Goal: Transaction & Acquisition: Purchase product/service

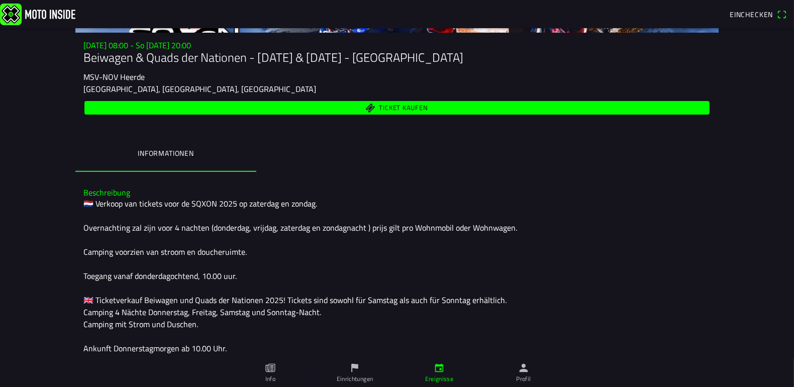
scroll to position [124, 0]
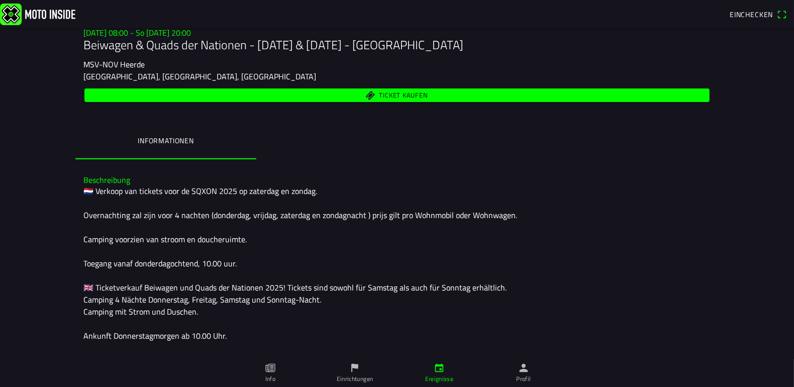
drag, startPoint x: 76, startPoint y: 174, endPoint x: 240, endPoint y: 344, distance: 236.1
click at [240, 344] on div "Beschreibung 🇳🇱 Verkoop van tickets voor de SQXON 2025 op zaterdag en zondag. O…" at bounding box center [396, 258] width 643 height 182
copy div "Beschreibung 🇳🇱 Verkoop van tickets voor de SQXON 2025 op zaterdag en zondag. O…"
click at [383, 95] on span "Ticket kaufen" at bounding box center [404, 95] width 49 height 7
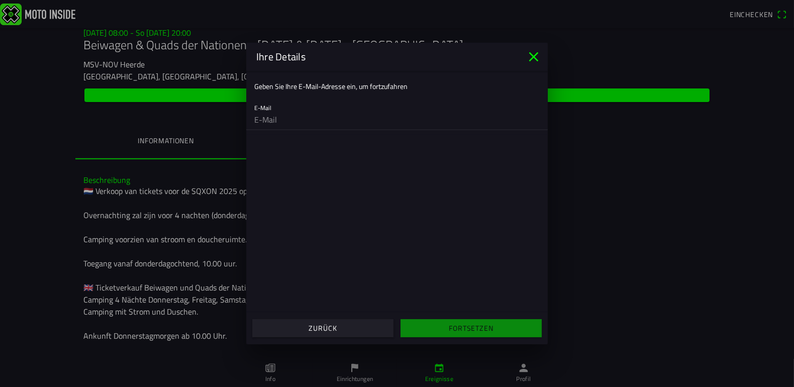
click at [264, 120] on input "email" at bounding box center [397, 120] width 286 height 20
type input "[EMAIL_ADDRESS][DOMAIN_NAME]"
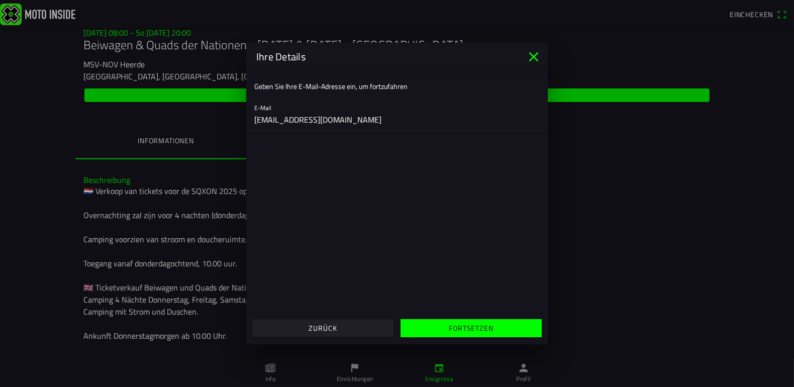
click at [0, 0] on slot "Fortsetzen" at bounding box center [0, 0] width 0 height 0
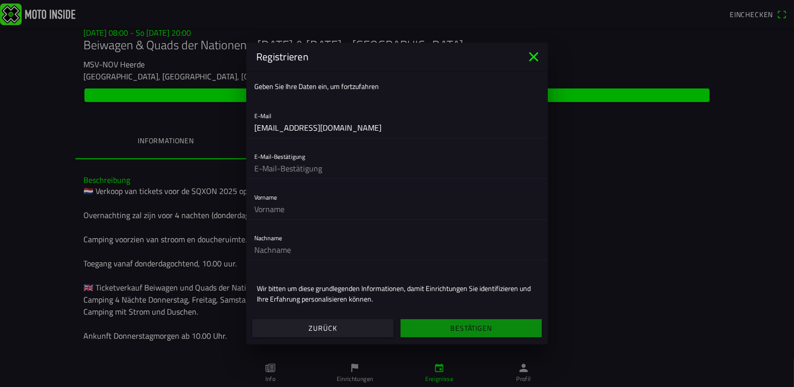
click at [285, 159] on input "text" at bounding box center [397, 168] width 286 height 20
type input "[EMAIL_ADDRESS][DOMAIN_NAME]"
type input "Tilo"
type input "Fröse"
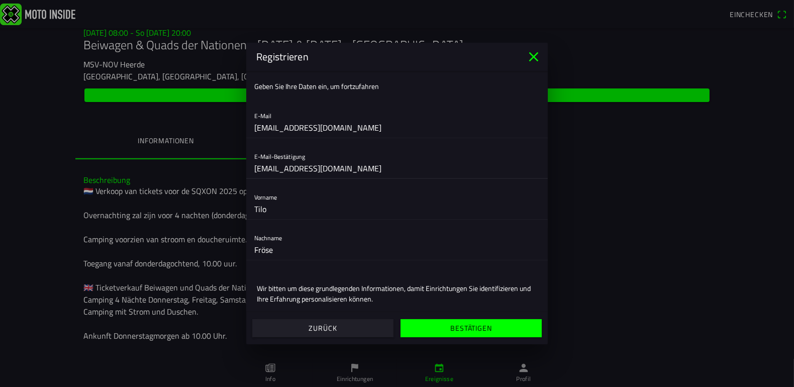
click at [391, 169] on input "[EMAIL_ADDRESS][DOMAIN_NAME]" at bounding box center [397, 168] width 286 height 20
type input "[EMAIL_ADDRESS][DOMAIN_NAME]"
click at [314, 208] on input "Tilo" at bounding box center [397, 209] width 286 height 20
type input "Tilo"
click at [435, 251] on input "Fröse" at bounding box center [397, 250] width 286 height 20
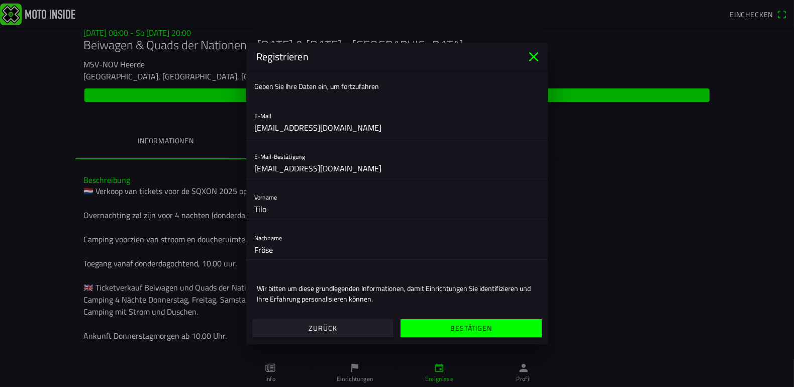
click at [294, 247] on input "Fröse" at bounding box center [397, 250] width 286 height 20
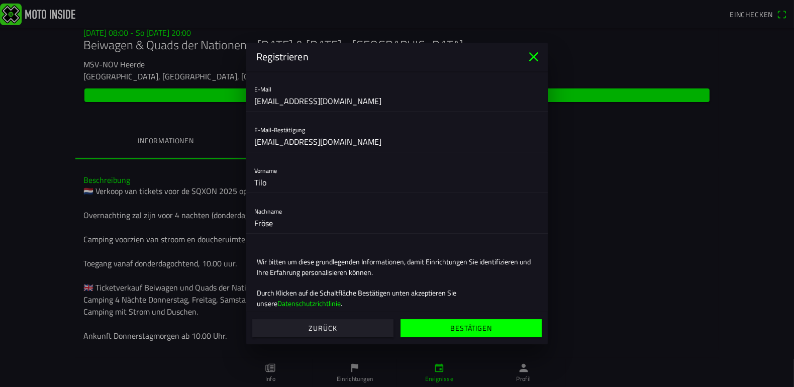
scroll to position [41, 0]
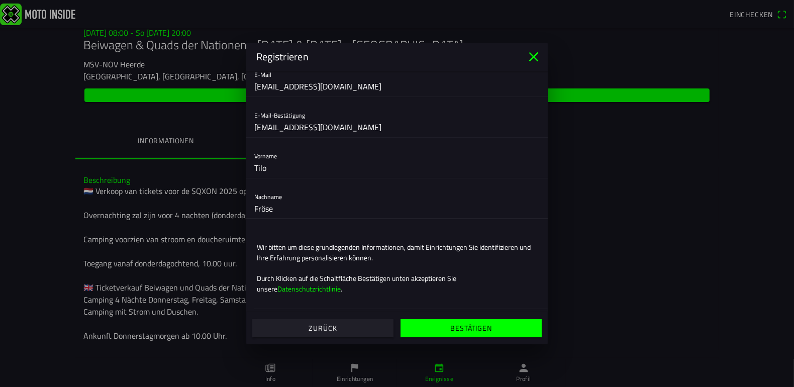
type input "Fröse"
click at [0, 0] on slot "Bestätigen" at bounding box center [0, 0] width 0 height 0
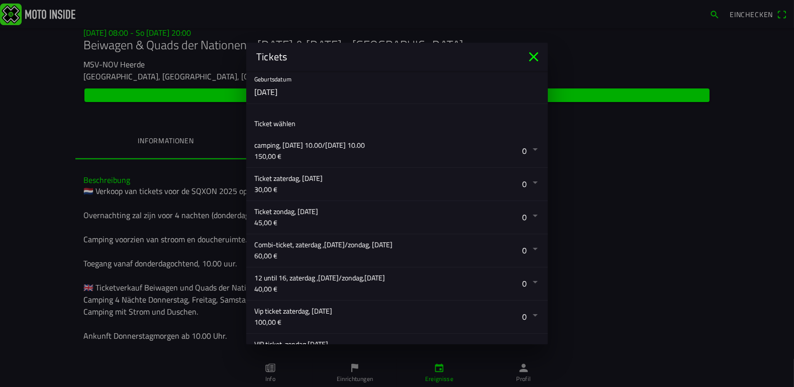
scroll to position [124, 0]
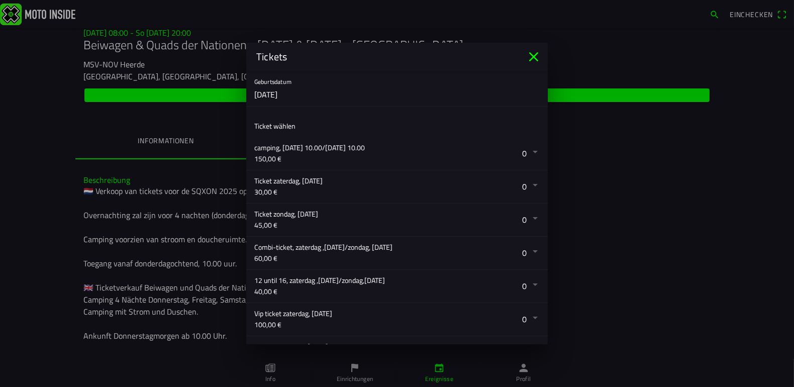
click at [517, 151] on button "button" at bounding box center [401, 153] width 294 height 33
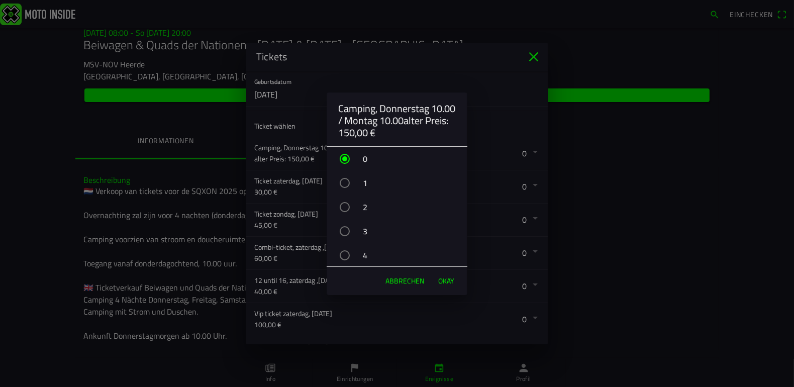
click at [350, 182] on div "1" at bounding box center [402, 182] width 131 height 25
click at [444, 279] on span "OKAY" at bounding box center [446, 281] width 16 height 10
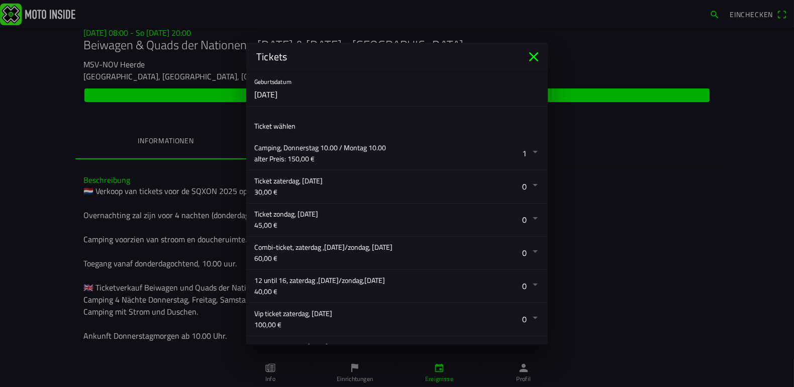
click at [531, 149] on button "button" at bounding box center [401, 153] width 294 height 33
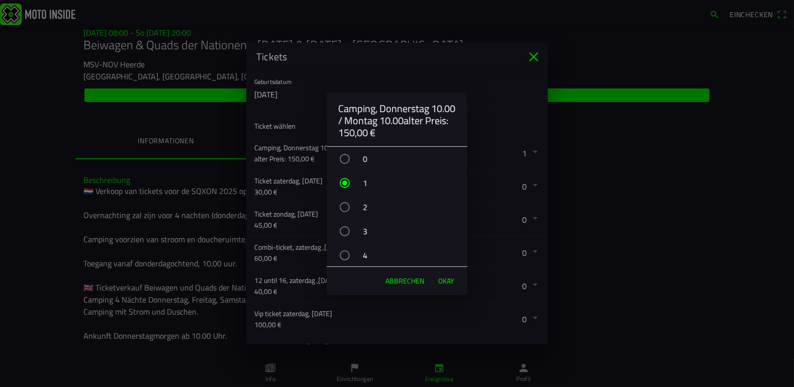
click at [443, 280] on span "OKAY" at bounding box center [446, 281] width 16 height 10
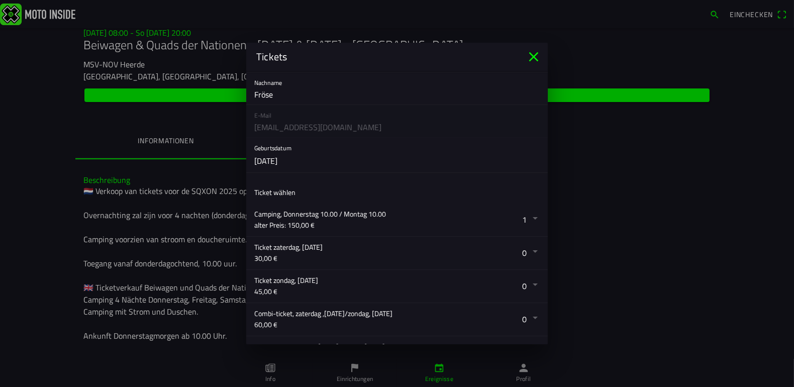
scroll to position [100, 0]
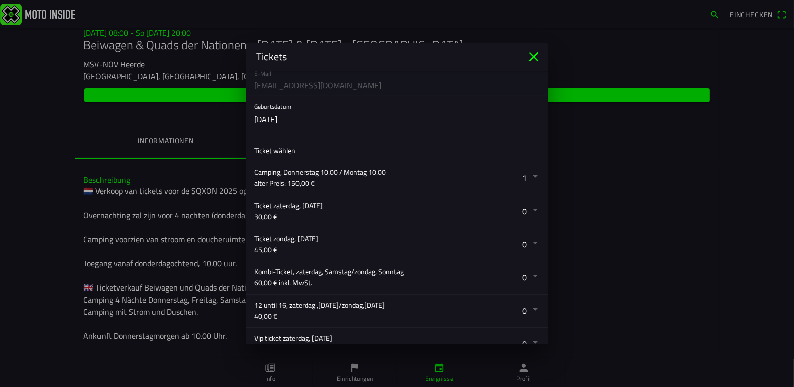
click at [296, 270] on button "button" at bounding box center [401, 277] width 294 height 33
click at [291, 304] on ion-backdrop at bounding box center [397, 193] width 794 height 387
click at [291, 304] on button "button" at bounding box center [401, 311] width 294 height 33
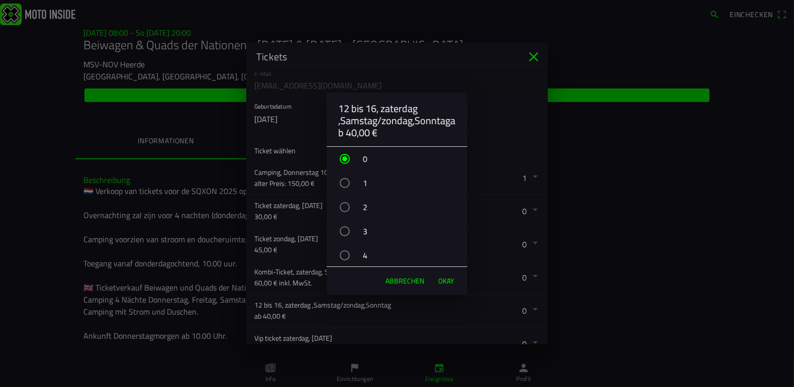
click at [404, 282] on span "Abbrechen" at bounding box center [405, 281] width 39 height 10
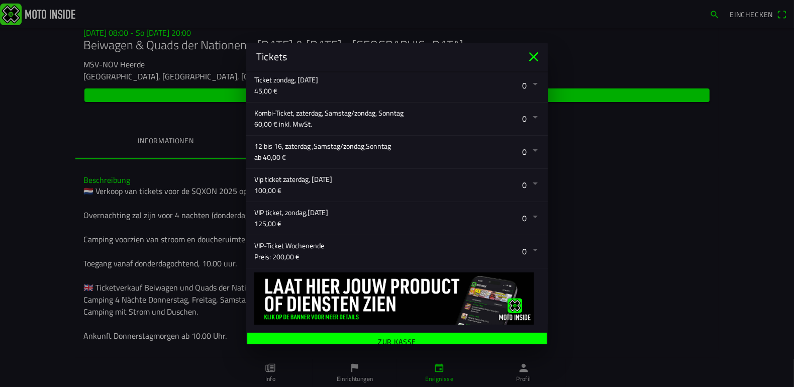
scroll to position [265, 0]
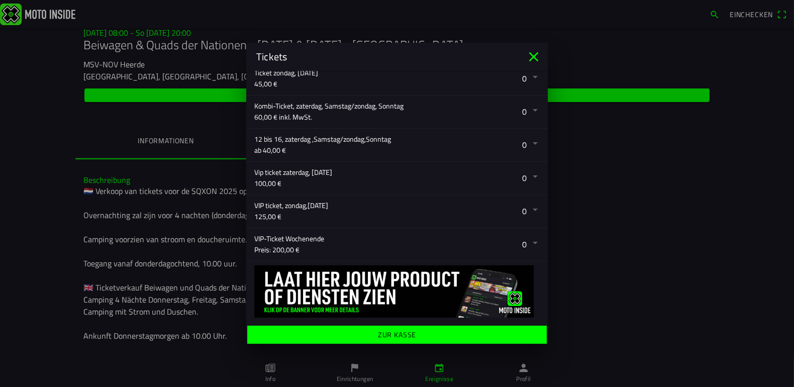
click at [519, 243] on button "button" at bounding box center [401, 244] width 294 height 33
click at [529, 55] on ion-backdrop at bounding box center [397, 193] width 794 height 387
click at [533, 57] on icon "close" at bounding box center [534, 57] width 10 height 10
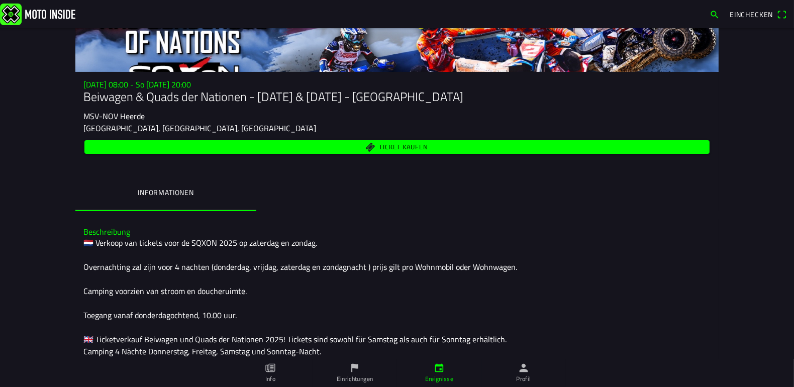
scroll to position [83, 0]
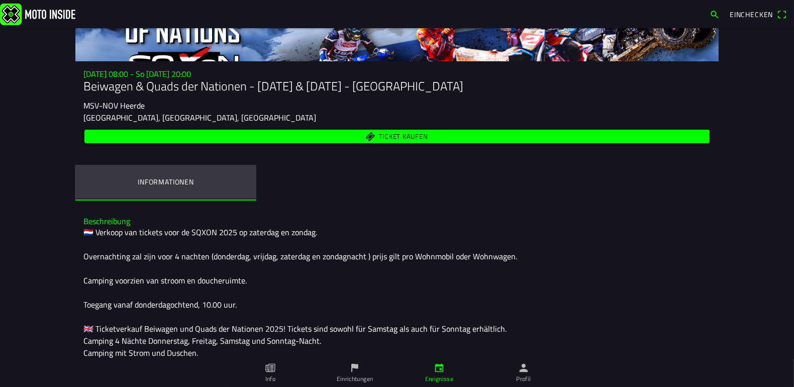
click at [163, 180] on ion-label "Informationen" at bounding box center [166, 181] width 56 height 11
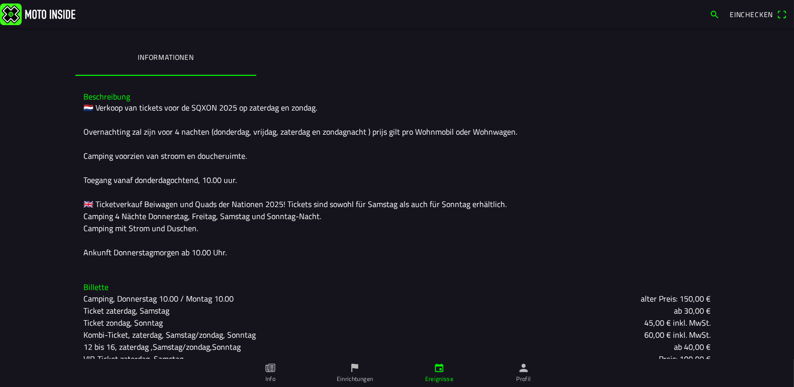
scroll to position [245, 0]
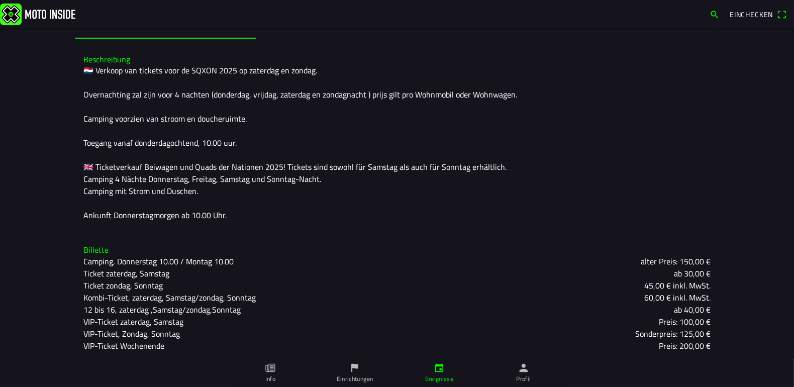
click at [0, 0] on slot "VIP-Ticket Wochenende" at bounding box center [0, 0] width 0 height 0
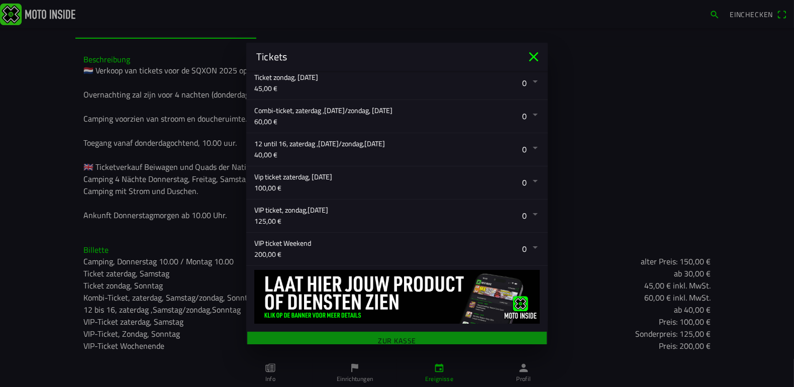
scroll to position [265, 0]
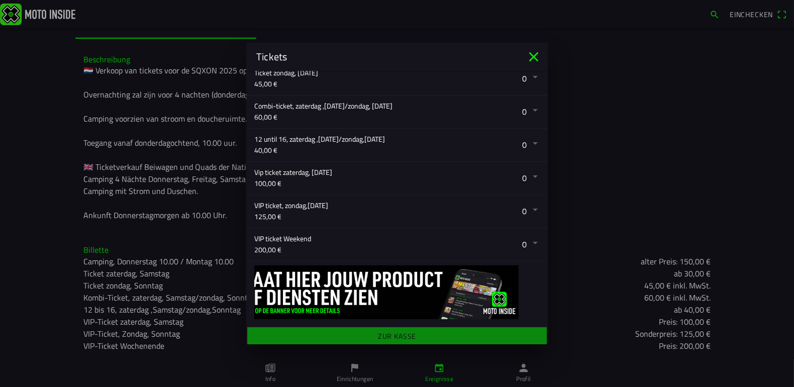
drag, startPoint x: 261, startPoint y: 270, endPoint x: 240, endPoint y: 280, distance: 23.2
click at [240, 280] on ion-modal "Tickets Anmeldeformular Vorname Tilo Nachname Fröse E-Mail [EMAIL_ADDRESS][DOMA…" at bounding box center [397, 193] width 794 height 387
click at [279, 279] on img at bounding box center [376, 292] width 286 height 54
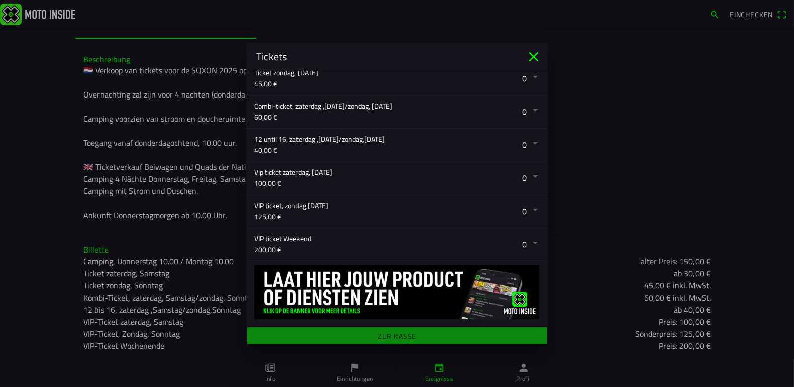
drag, startPoint x: 326, startPoint y: 280, endPoint x: 346, endPoint y: 282, distance: 20.2
click at [346, 282] on img at bounding box center [396, 292] width 286 height 54
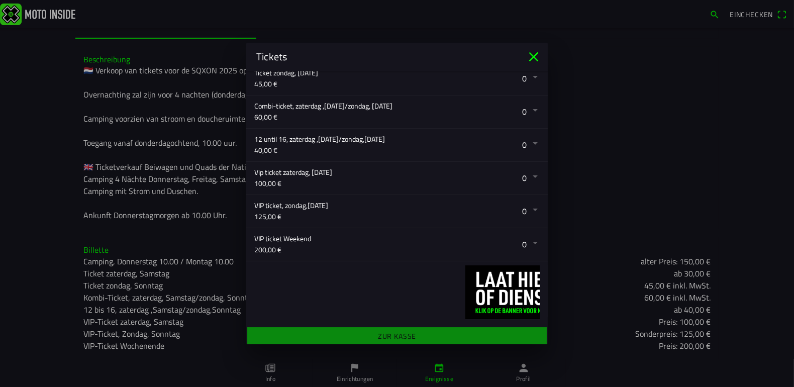
drag, startPoint x: 318, startPoint y: 292, endPoint x: 562, endPoint y: 282, distance: 244.0
click at [562, 282] on ion-modal "Tickets Anmeldeformular Vorname Tilo Nachname Fröse E-Mail [EMAIL_ADDRESS][DOMA…" at bounding box center [397, 193] width 794 height 387
drag, startPoint x: 416, startPoint y: 301, endPoint x: 522, endPoint y: 292, distance: 107.0
click at [522, 292] on ion-slides at bounding box center [397, 292] width 286 height 54
drag, startPoint x: 365, startPoint y: 300, endPoint x: 536, endPoint y: 289, distance: 171.3
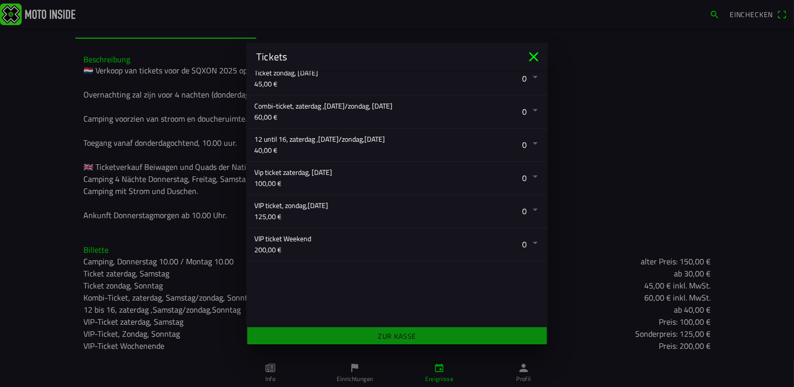
click at [537, 288] on main "Anmeldeformular Vorname Tilo Nachname Fröse E-Mail [EMAIL_ADDRESS][DOMAIN_NAME]…" at bounding box center [397, 207] width 302 height 273
drag, startPoint x: 445, startPoint y: 294, endPoint x: 505, endPoint y: 297, distance: 59.9
click at [505, 297] on ion-slides at bounding box center [397, 292] width 286 height 54
drag, startPoint x: 501, startPoint y: 295, endPoint x: 269, endPoint y: 310, distance: 232.8
click at [270, 311] on ion-slides at bounding box center [397, 292] width 286 height 54
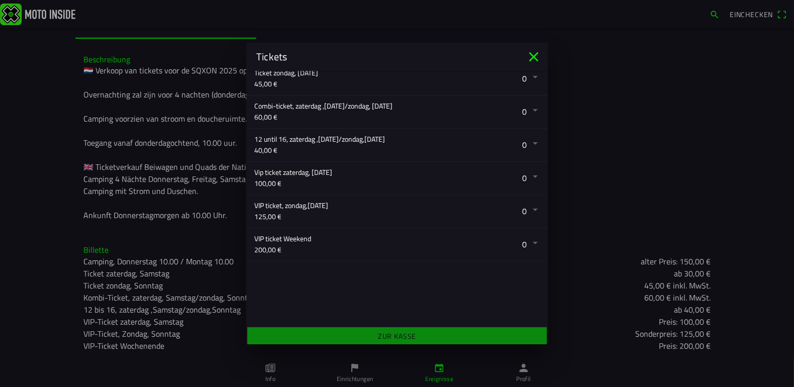
drag, startPoint x: 444, startPoint y: 292, endPoint x: 277, endPoint y: 288, distance: 167.0
click at [278, 288] on ion-slides at bounding box center [397, 292] width 286 height 54
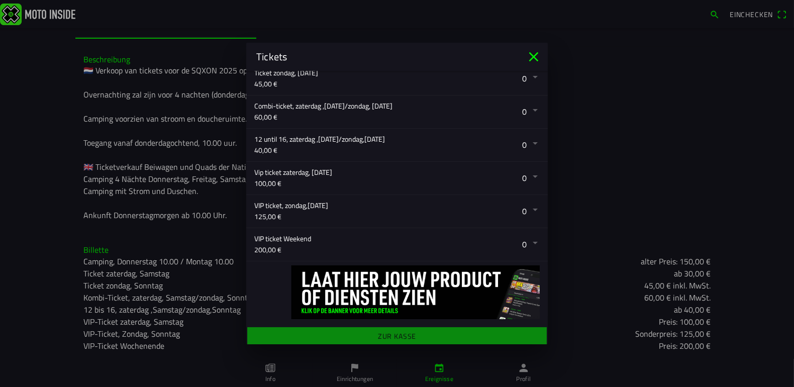
drag, startPoint x: 414, startPoint y: 288, endPoint x: 220, endPoint y: 304, distance: 194.7
click at [223, 304] on ion-modal "Tickets Anmeldeformular Vorname Tilo Nachname Fröse E-Mail [EMAIL_ADDRESS][DOMA…" at bounding box center [397, 193] width 794 height 387
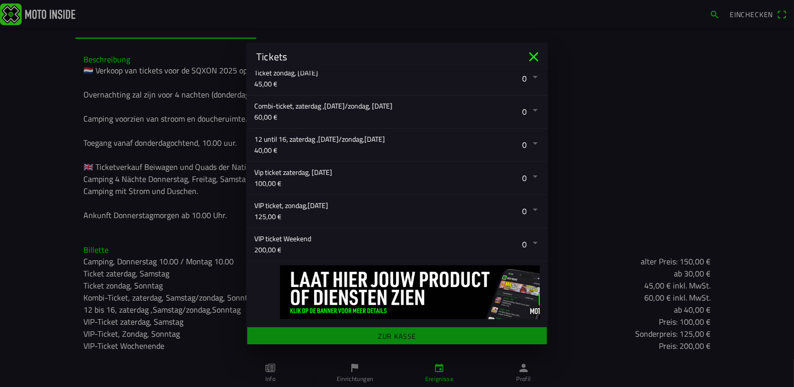
drag, startPoint x: 404, startPoint y: 289, endPoint x: 328, endPoint y: 297, distance: 76.3
click at [329, 297] on img at bounding box center [423, 292] width 286 height 54
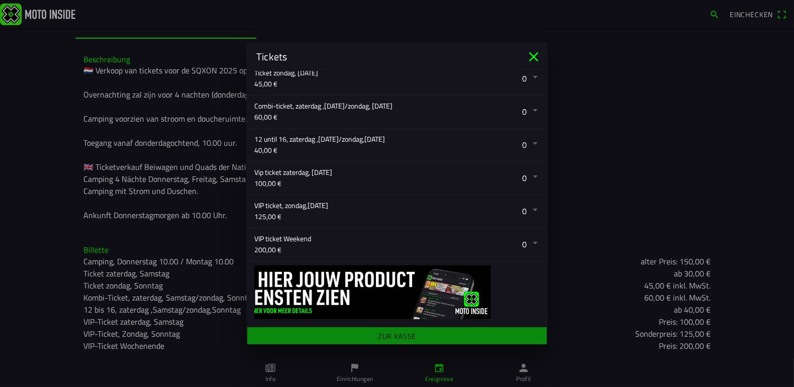
click at [462, 298] on img at bounding box center [348, 292] width 286 height 54
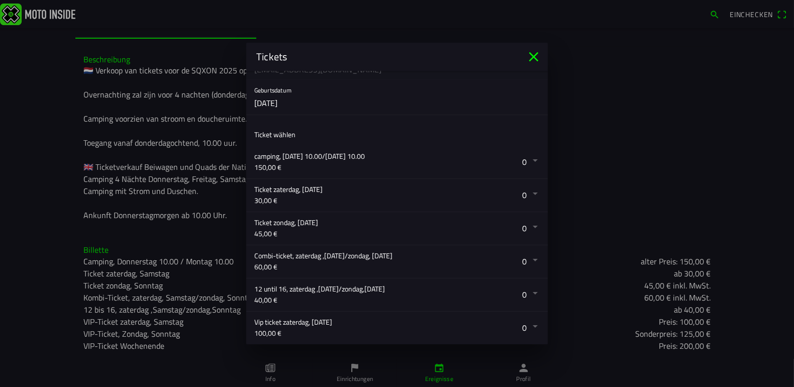
scroll to position [100, 0]
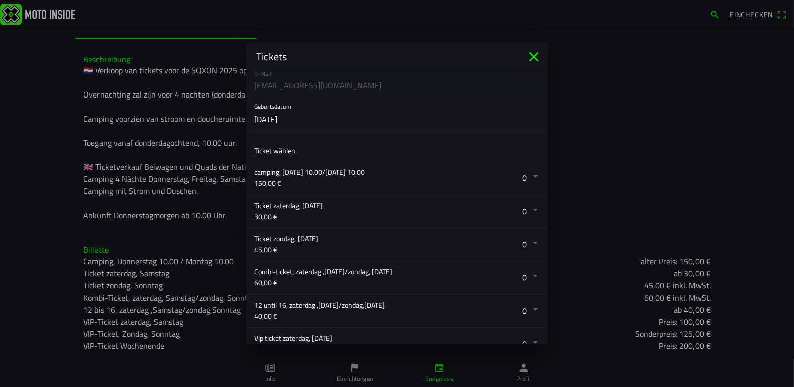
click at [521, 177] on button "button" at bounding box center [401, 178] width 294 height 33
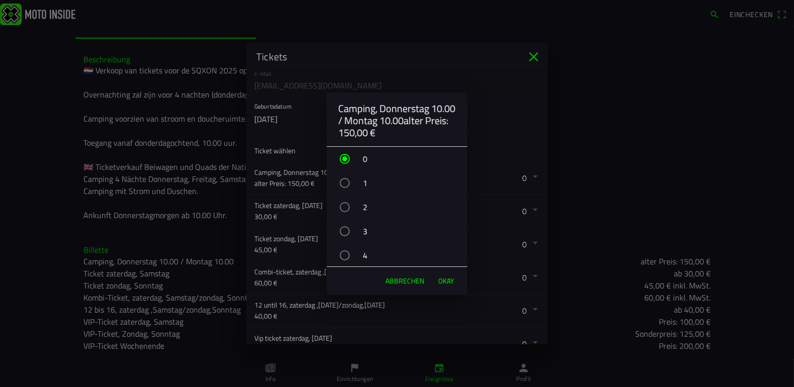
click at [344, 181] on div "button" at bounding box center [345, 183] width 10 height 10
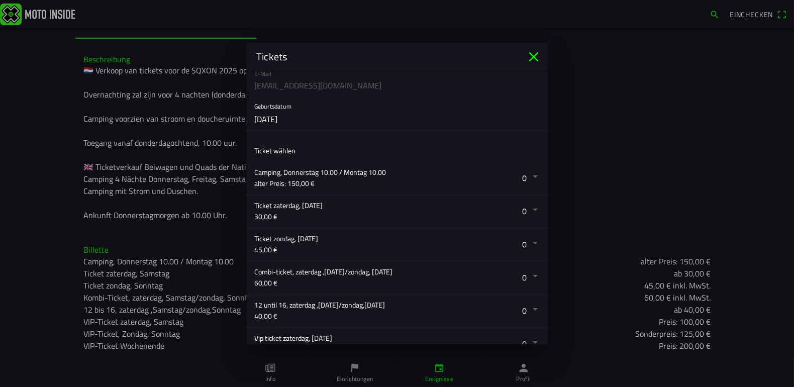
click at [519, 175] on ion-backdrop at bounding box center [397, 193] width 794 height 387
click at [357, 169] on button "button" at bounding box center [401, 178] width 294 height 33
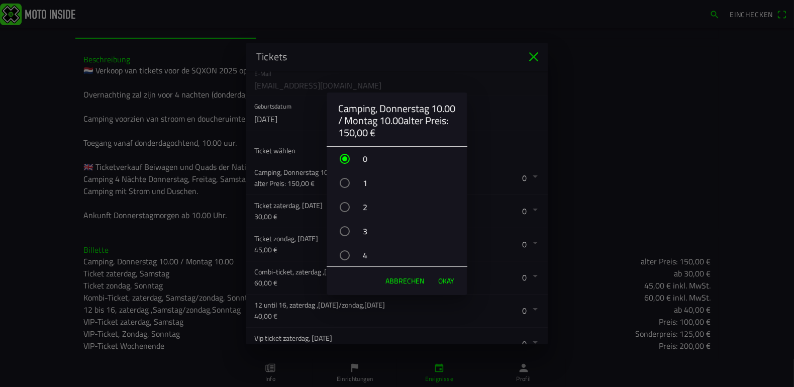
click at [346, 181] on div "button" at bounding box center [345, 183] width 10 height 10
click at [440, 279] on span "OKAY" at bounding box center [446, 281] width 16 height 10
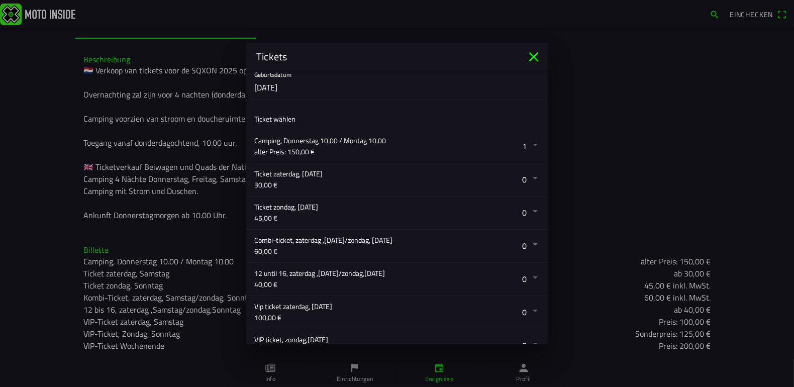
scroll to position [265, 0]
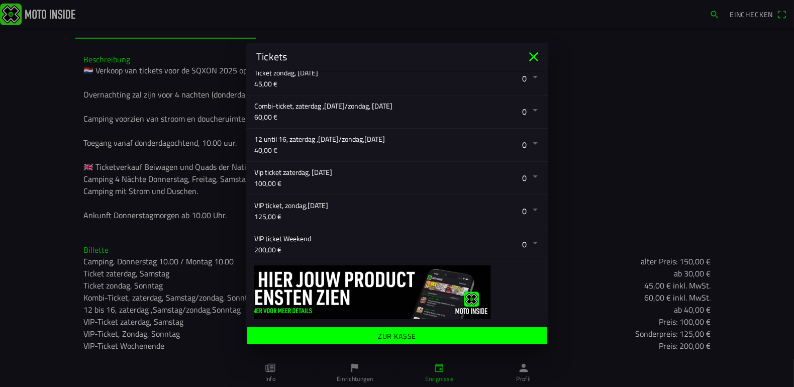
click at [417, 335] on span "Zur Kasse" at bounding box center [397, 336] width 284 height 18
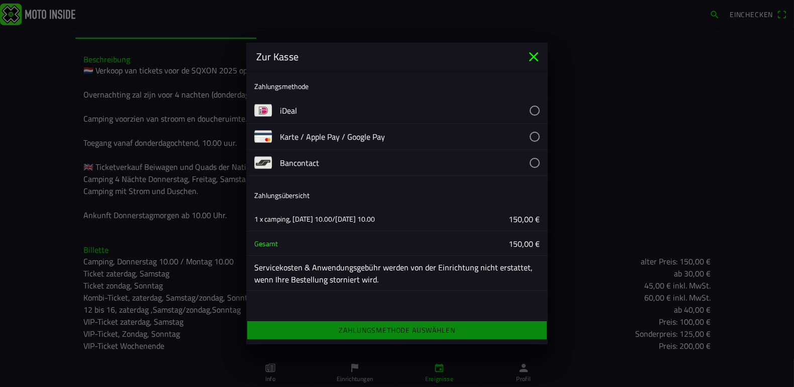
click at [532, 134] on button "button" at bounding box center [414, 137] width 268 height 26
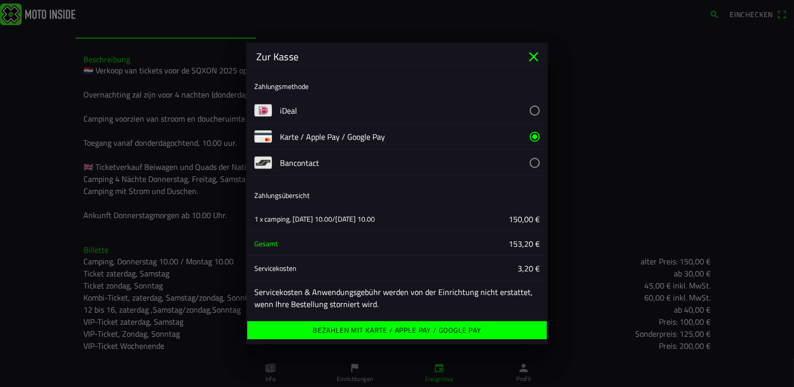
click at [402, 332] on ion-label "Bezahlen mit Karte / Apple Pay / Google Pay" at bounding box center [397, 330] width 169 height 7
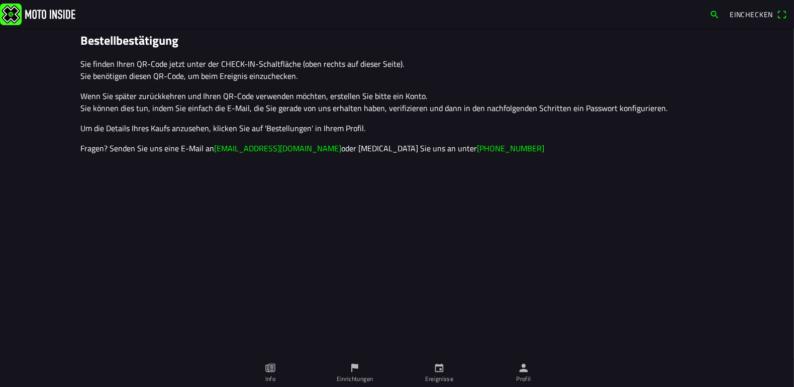
click at [752, 14] on span "Einchecken" at bounding box center [751, 14] width 43 height 11
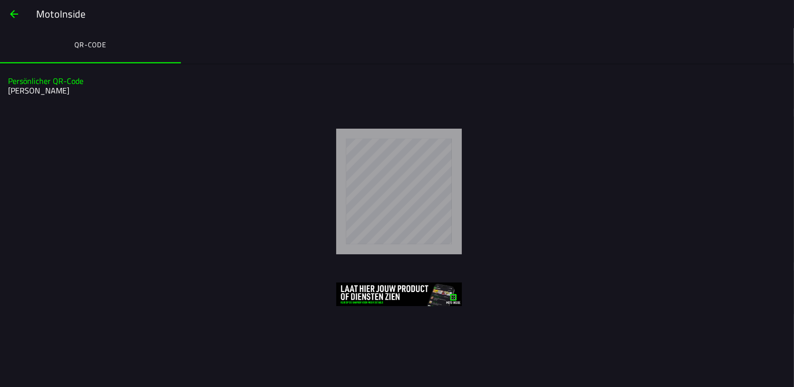
click at [11, 12] on span "button" at bounding box center [14, 14] width 12 height 24
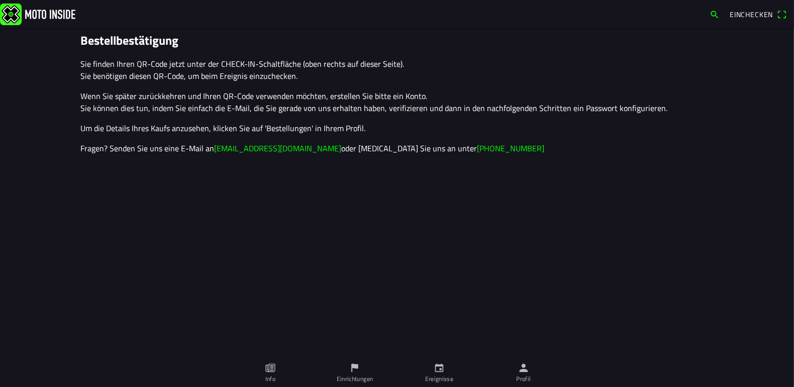
click at [745, 13] on span "Einchecken" at bounding box center [751, 14] width 43 height 11
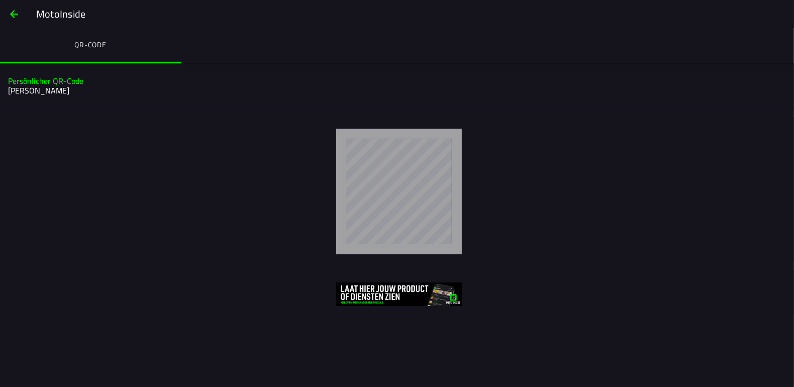
click at [12, 13] on span "button" at bounding box center [14, 14] width 12 height 24
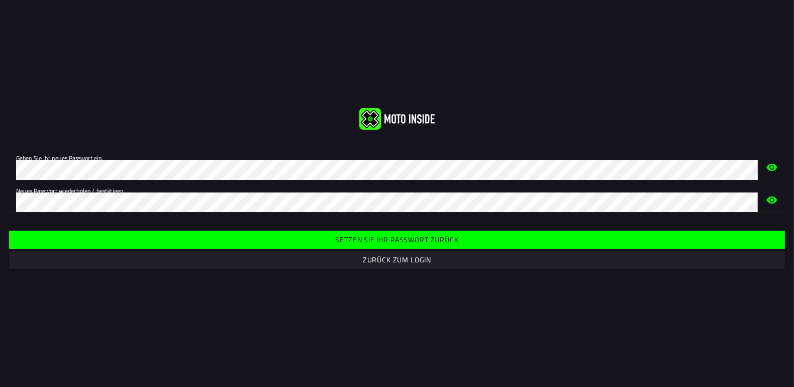
click at [0, 0] on slot "Setzen Sie Ihr Passwort zurück" at bounding box center [0, 0] width 0 height 0
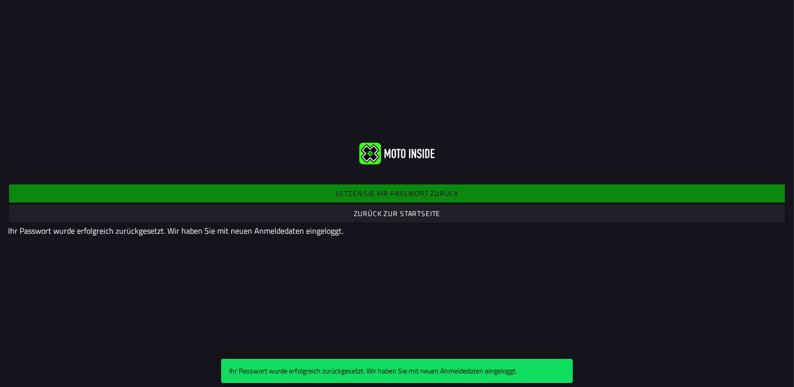
click at [411, 373] on div "Ihr Passwort wurde erfolgreich zurückgesetzt. Wir haben Sie mit neuen Anmeldeda…" at bounding box center [397, 371] width 336 height 10
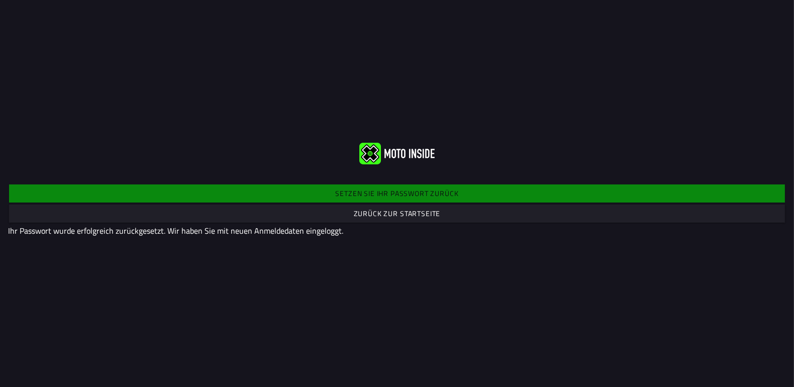
click at [0, 0] on slot "Zurück zur Startseite" at bounding box center [0, 0] width 0 height 0
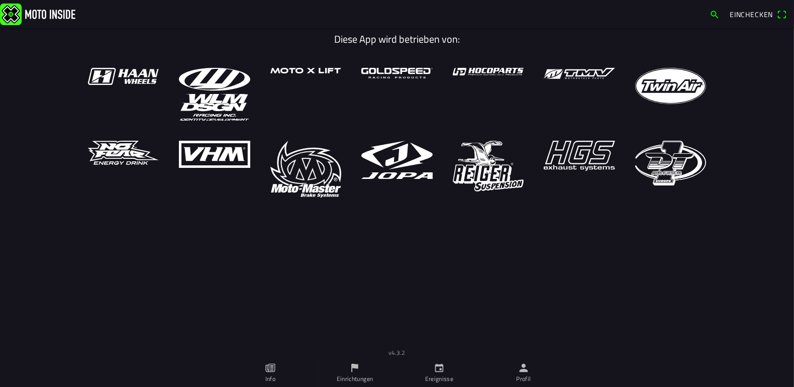
click at [522, 371] on icon "Person" at bounding box center [524, 368] width 9 height 9
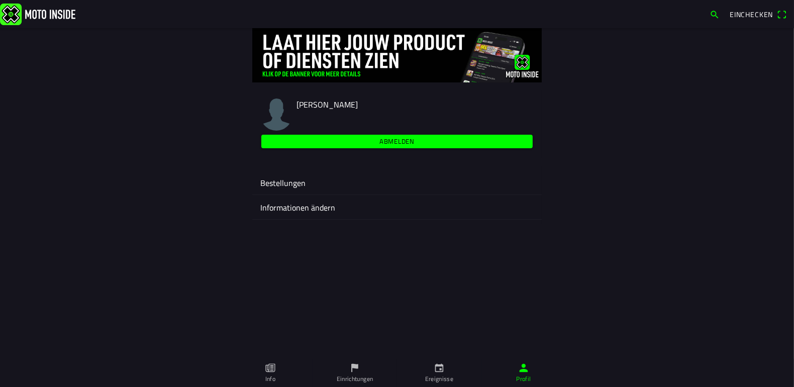
click at [278, 181] on ion-label "Bestellungen" at bounding box center [396, 183] width 273 height 12
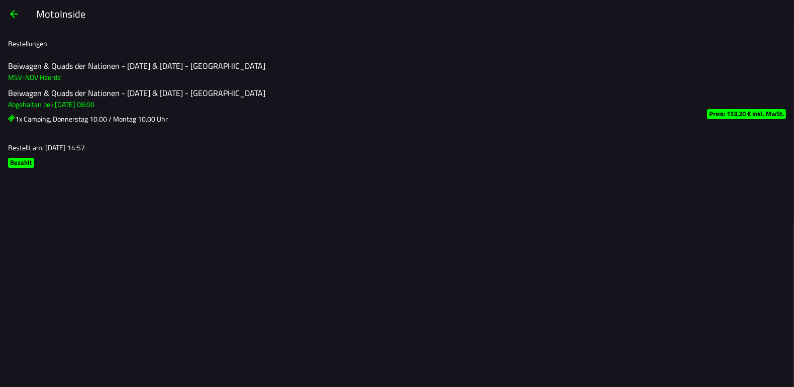
click at [10, 117] on icon at bounding box center [11, 118] width 7 height 7
click at [14, 13] on span "button" at bounding box center [14, 14] width 12 height 24
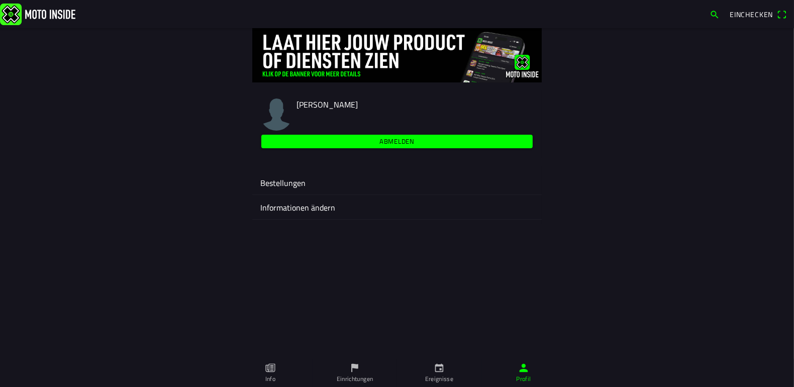
click at [268, 372] on icon "Papier" at bounding box center [270, 368] width 10 height 9
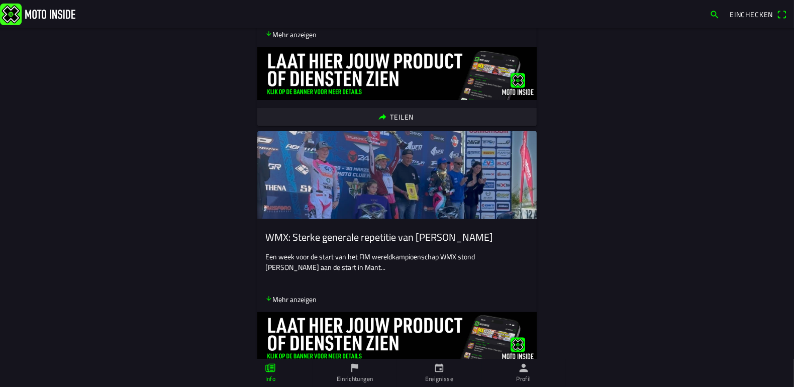
scroll to position [582, 0]
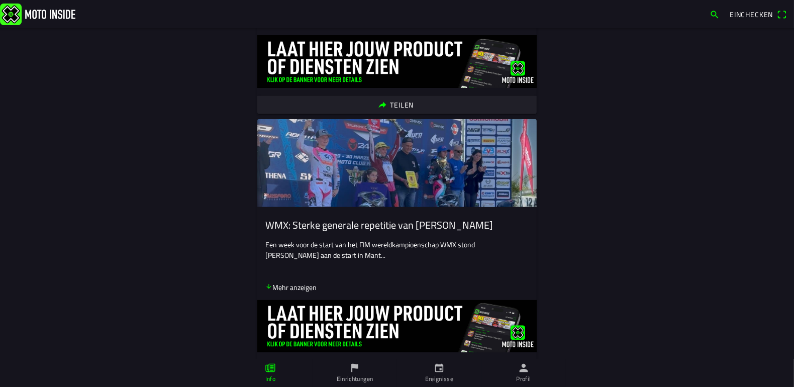
click at [354, 366] on icon "Flagge" at bounding box center [354, 368] width 7 height 9
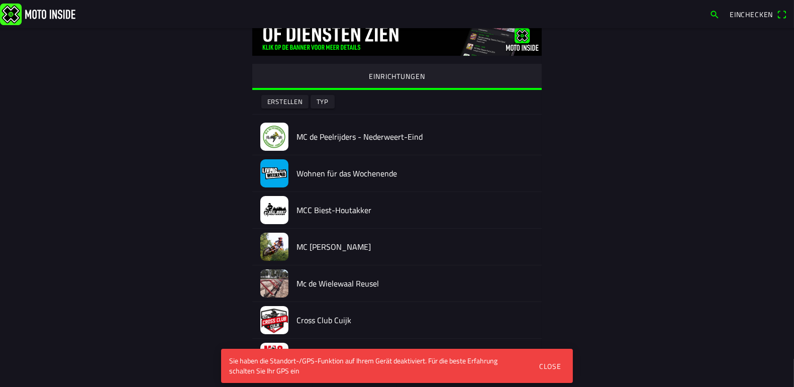
scroll to position [83, 0]
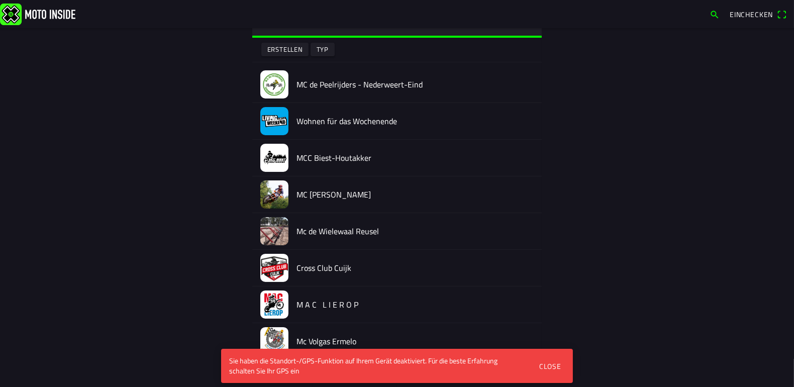
click at [546, 363] on div "Close" at bounding box center [550, 366] width 22 height 11
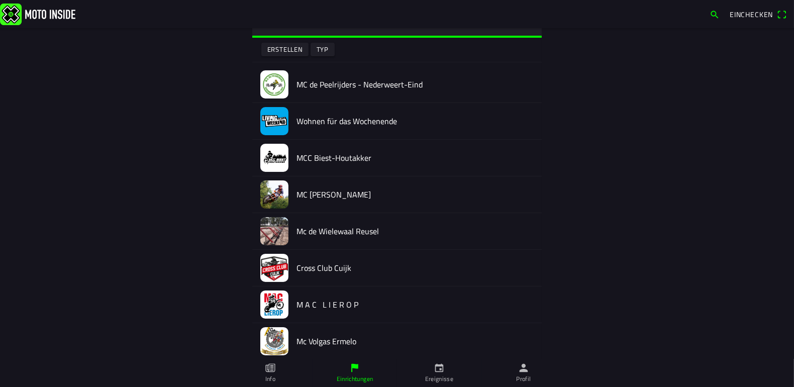
click at [443, 369] on icon "Kalender" at bounding box center [439, 368] width 9 height 9
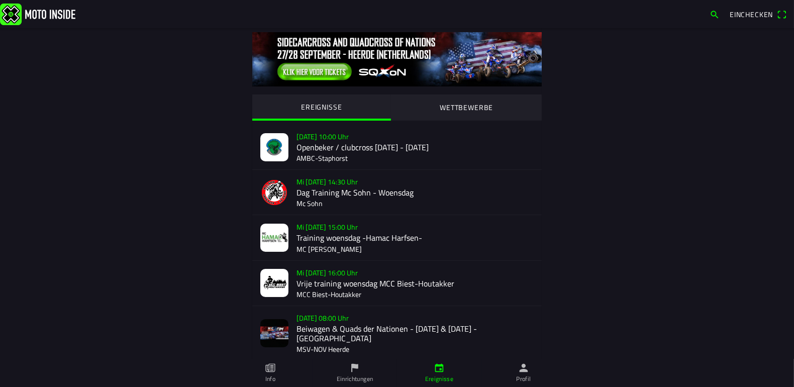
click at [633, 189] on div "EREIGNISSE WETTBEWERBE Sa 20 Sep. - 10:00 Uhr Openbeker / clubcross 5 - Za 20 S…" at bounding box center [396, 339] width 643 height 623
click at [526, 368] on icon "Person" at bounding box center [523, 367] width 11 height 11
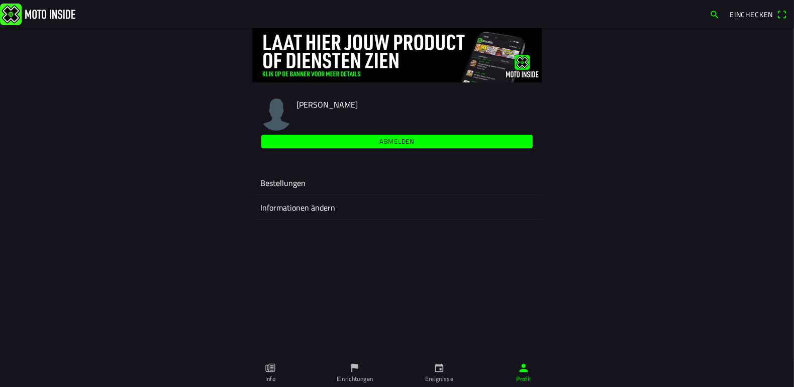
click at [744, 11] on span "Einchecken" at bounding box center [751, 14] width 43 height 11
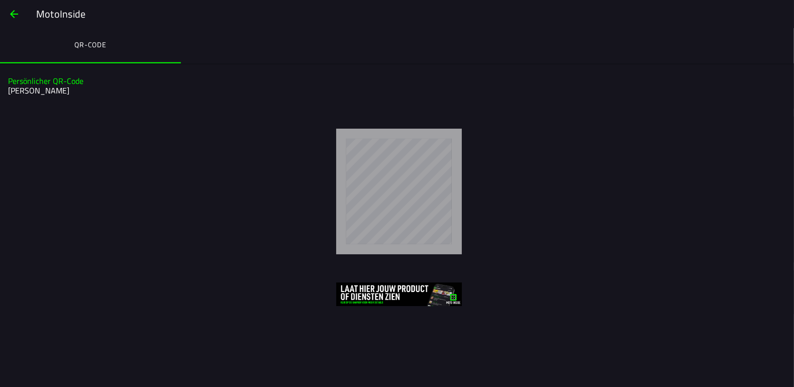
click at [26, 92] on h2 "[PERSON_NAME]" at bounding box center [396, 91] width 776 height 10
